Goal: Entertainment & Leisure: Consume media (video, audio)

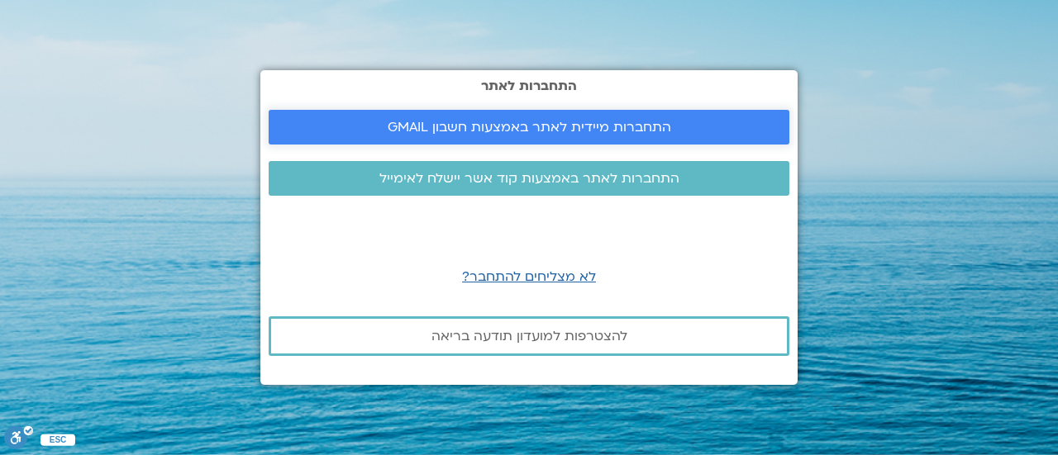
click at [539, 127] on span "התחברות מיידית לאתר באמצעות חשבון GMAIL" at bounding box center [530, 127] width 284 height 15
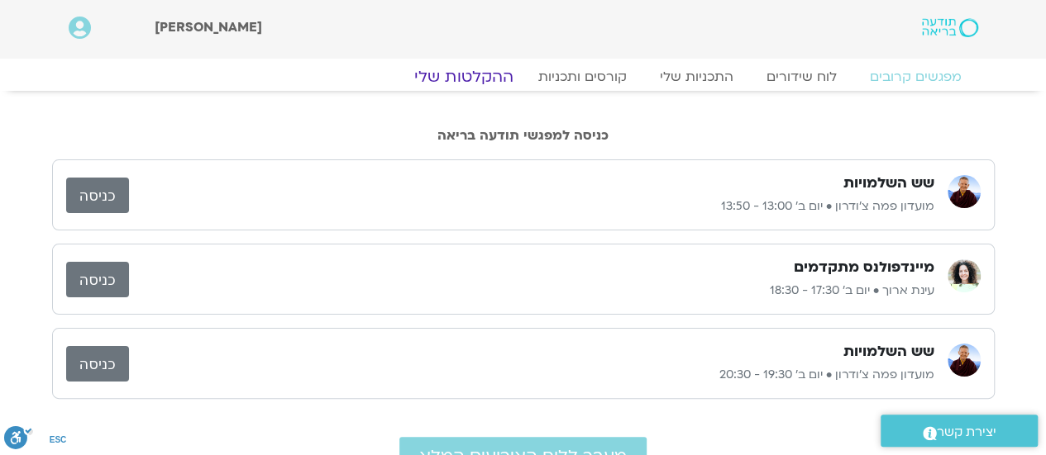
click at [493, 72] on link "ההקלטות שלי" at bounding box center [463, 77] width 139 height 20
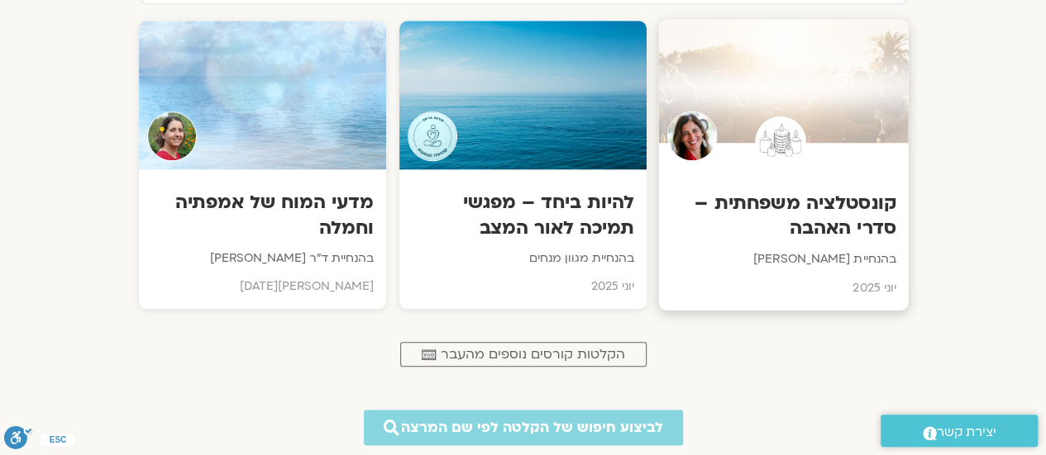
scroll to position [827, 0]
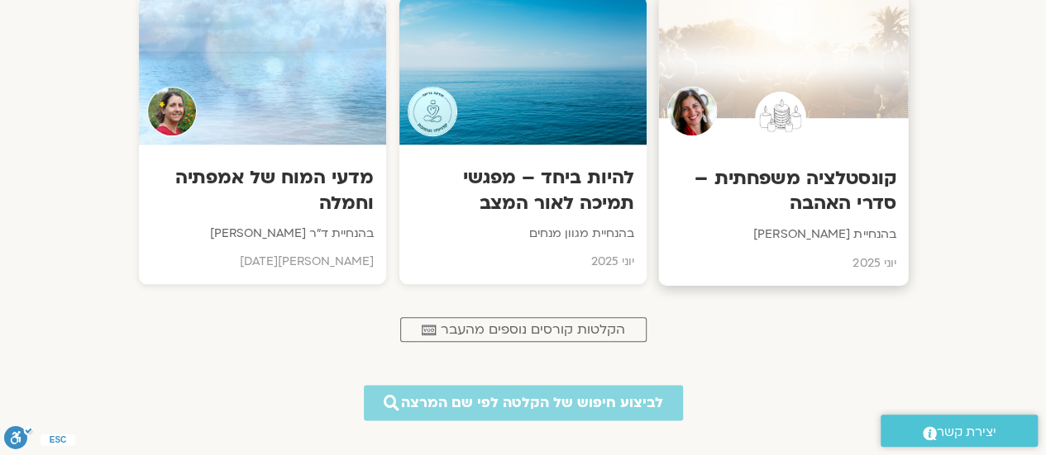
click at [843, 189] on h3 "קונסטלציה משפחתית – סדרי האהבה" at bounding box center [783, 191] width 225 height 50
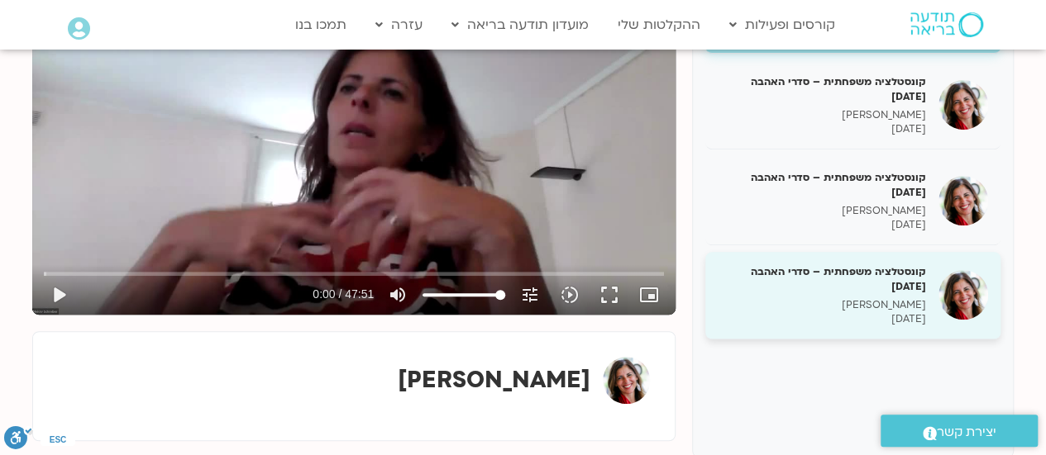
scroll to position [338, 0]
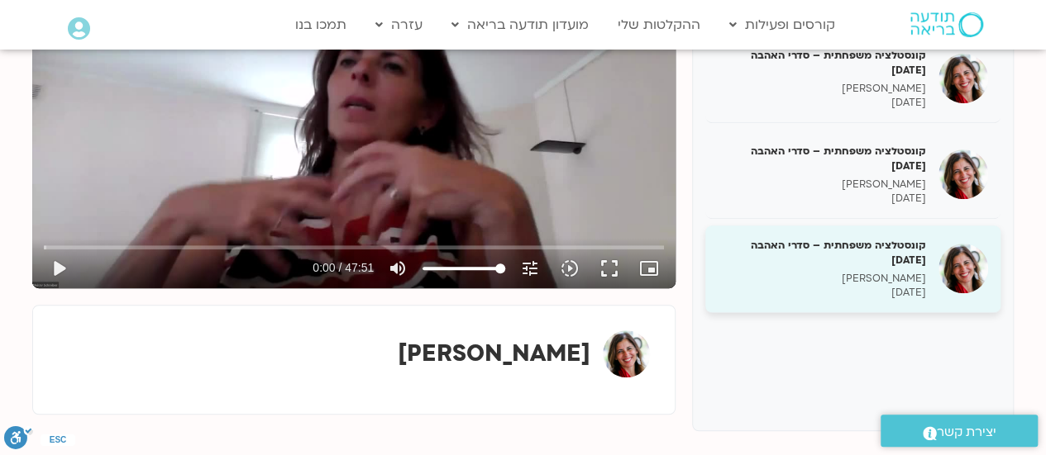
click at [902, 286] on p "15/07/2025" at bounding box center [822, 293] width 208 height 14
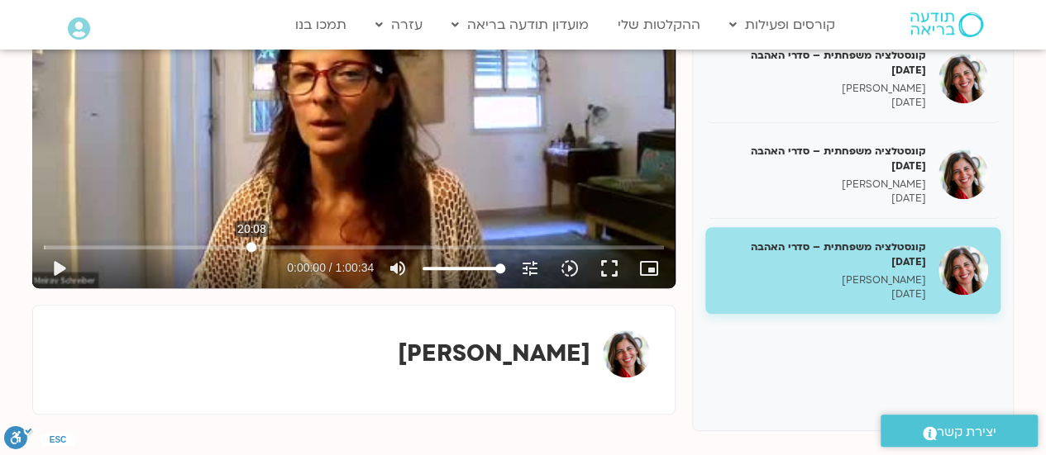
click at [251, 246] on input "Seek" at bounding box center [354, 247] width 620 height 10
click at [58, 269] on button "play_arrow" at bounding box center [59, 269] width 40 height 40
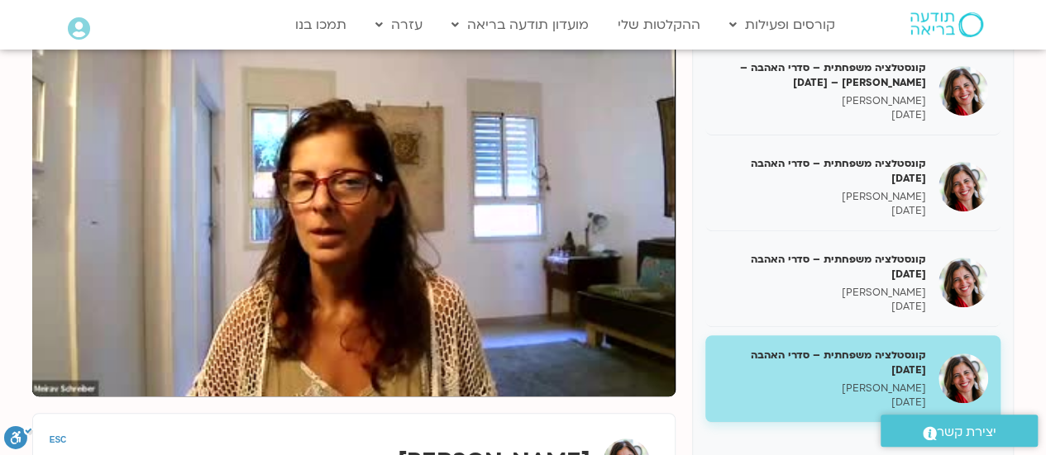
scroll to position [255, 0]
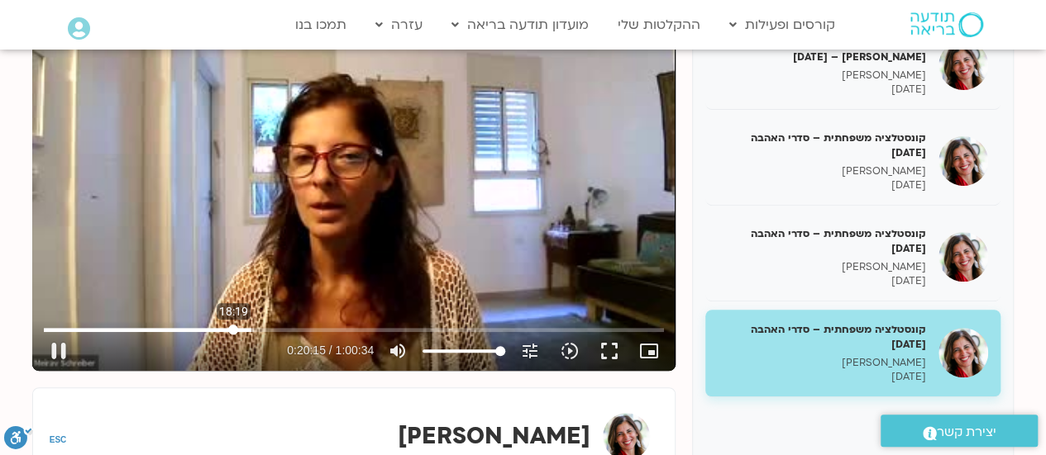
click at [233, 328] on input "Seek" at bounding box center [354, 330] width 620 height 10
click at [60, 353] on button "pause" at bounding box center [59, 351] width 40 height 40
type input "1890.105409"
